Goal: Use online tool/utility: Utilize a website feature to perform a specific function

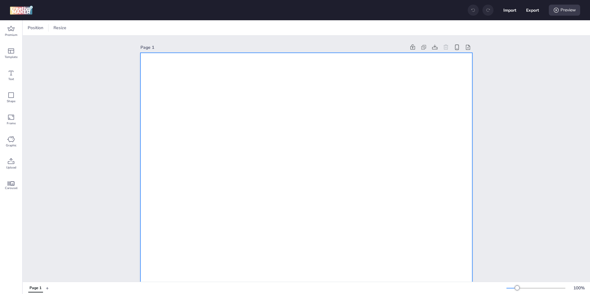
click at [5, 31] on div "Premium" at bounding box center [11, 31] width 22 height 22
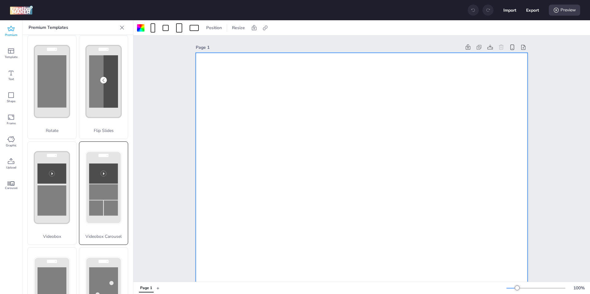
scroll to position [156, 0]
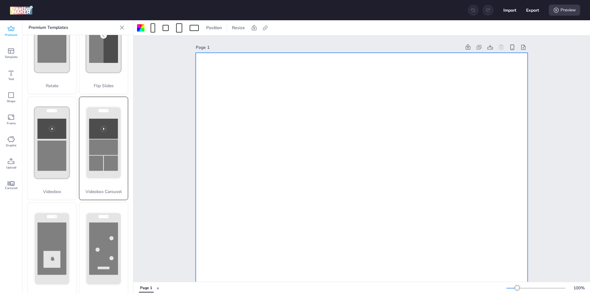
click at [96, 127] on rect at bounding box center [103, 129] width 29 height 20
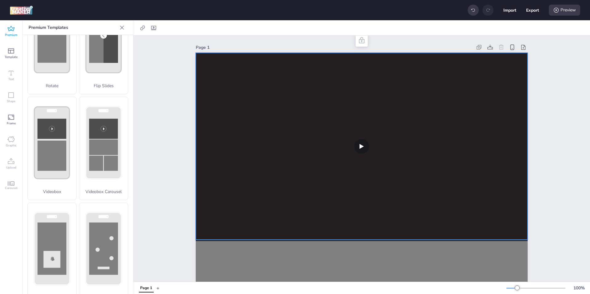
click at [252, 135] on video at bounding box center [362, 146] width 332 height 187
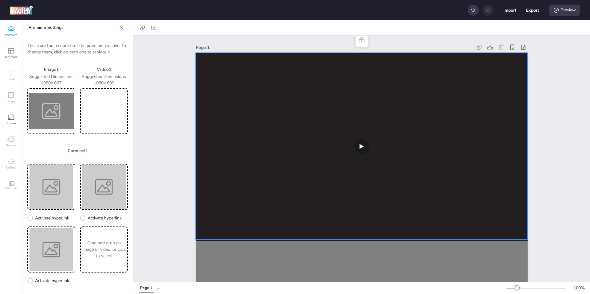
click at [44, 111] on img at bounding box center [51, 111] width 45 height 44
click at [268, 170] on video at bounding box center [362, 146] width 332 height 187
click at [84, 105] on video at bounding box center [103, 111] width 45 height 44
click at [81, 104] on video at bounding box center [103, 111] width 45 height 44
click at [57, 109] on img at bounding box center [51, 111] width 45 height 44
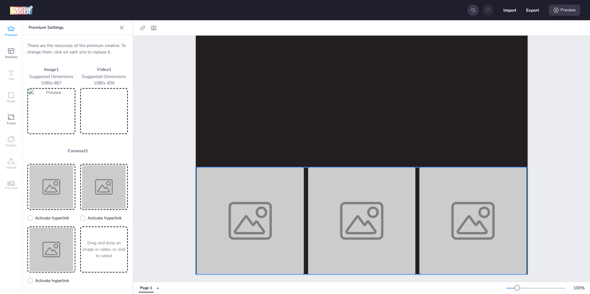
scroll to position [258, 0]
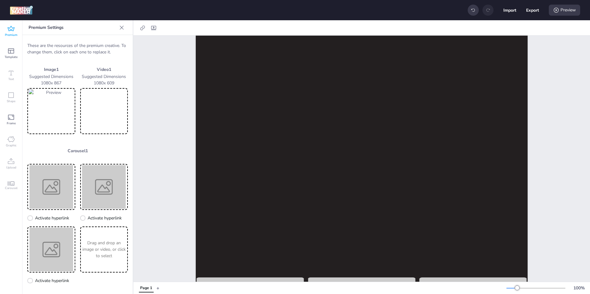
click at [52, 109] on img at bounding box center [51, 111] width 45 height 44
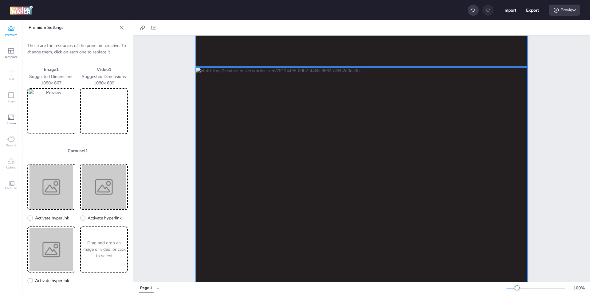
scroll to position [271, 0]
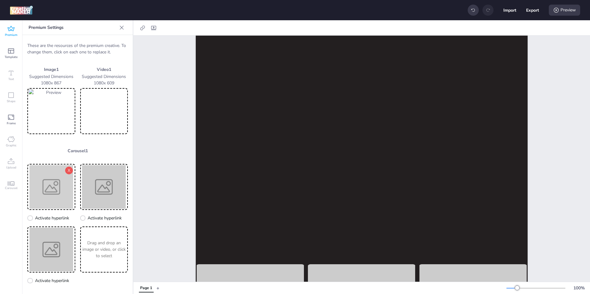
click at [58, 190] on img at bounding box center [51, 187] width 45 height 44
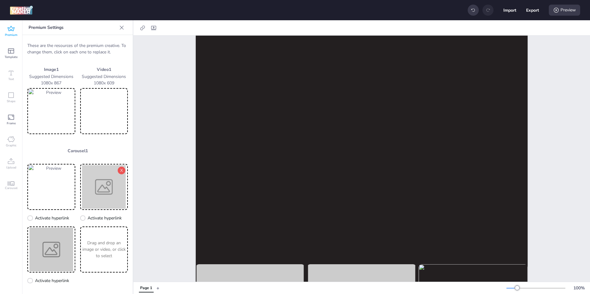
click at [102, 180] on img at bounding box center [103, 187] width 45 height 44
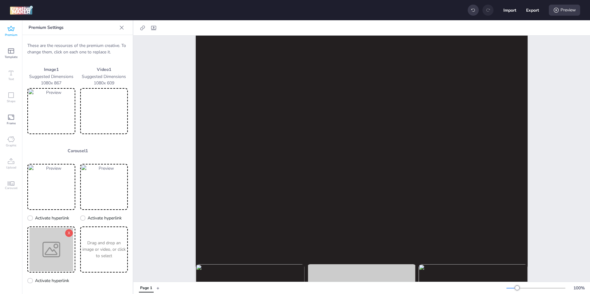
click at [53, 243] on img at bounding box center [51, 250] width 45 height 44
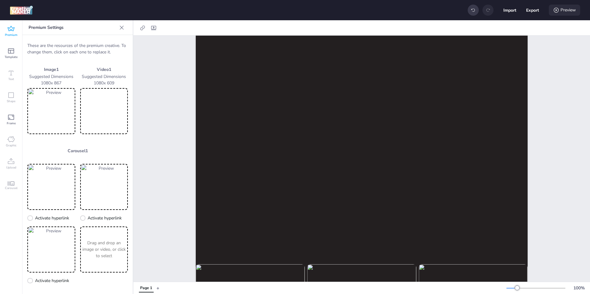
click at [570, 11] on div "Preview" at bounding box center [564, 10] width 31 height 11
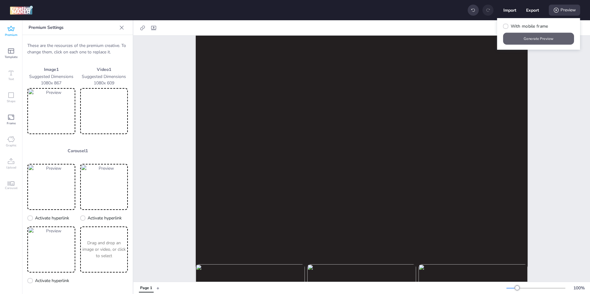
click at [533, 40] on button "Generate Preview" at bounding box center [538, 39] width 71 height 12
click at [557, 142] on div "Page 1" at bounding box center [361, 72] width 457 height 615
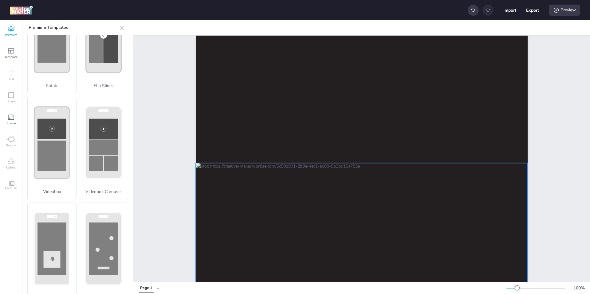
scroll to position [19, 0]
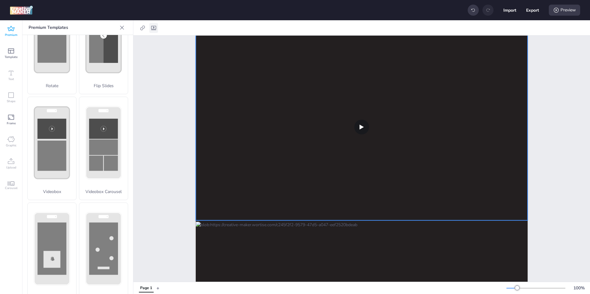
click at [152, 27] on icon at bounding box center [154, 28] width 6 height 6
select select "contain"
click at [110, 41] on span "Autoplay" at bounding box center [113, 43] width 18 height 6
click at [100, 44] on input "Autoplay" at bounding box center [98, 46] width 4 height 4
checkbox input "true"
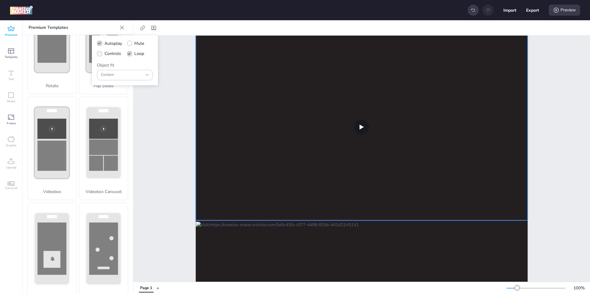
click at [108, 53] on span "Controls" at bounding box center [112, 53] width 17 height 6
click at [100, 54] on input "Controls" at bounding box center [98, 56] width 4 height 4
checkbox input "true"
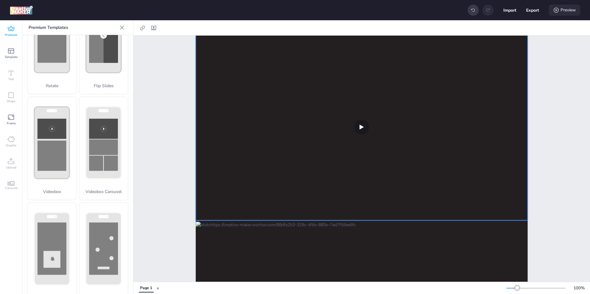
click at [565, 9] on div "Preview" at bounding box center [564, 10] width 31 height 11
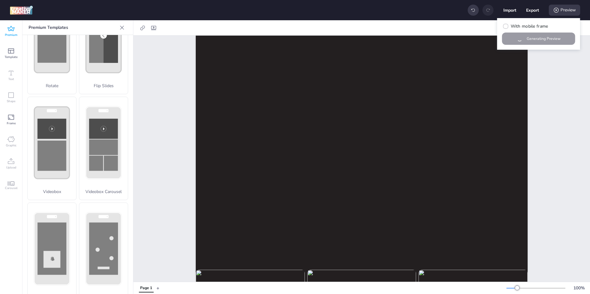
scroll to position [265, 0]
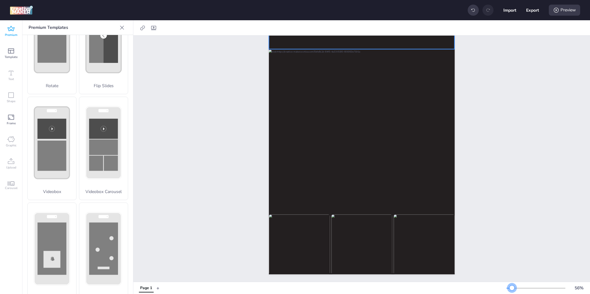
drag, startPoint x: 519, startPoint y: 289, endPoint x: 512, endPoint y: 289, distance: 6.8
click at [512, 289] on div at bounding box center [512, 288] width 5 height 5
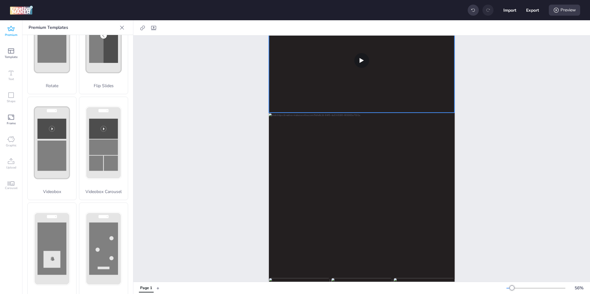
scroll to position [41, 0]
click at [555, 10] on icon at bounding box center [556, 10] width 6 height 6
